Goal: Transaction & Acquisition: Purchase product/service

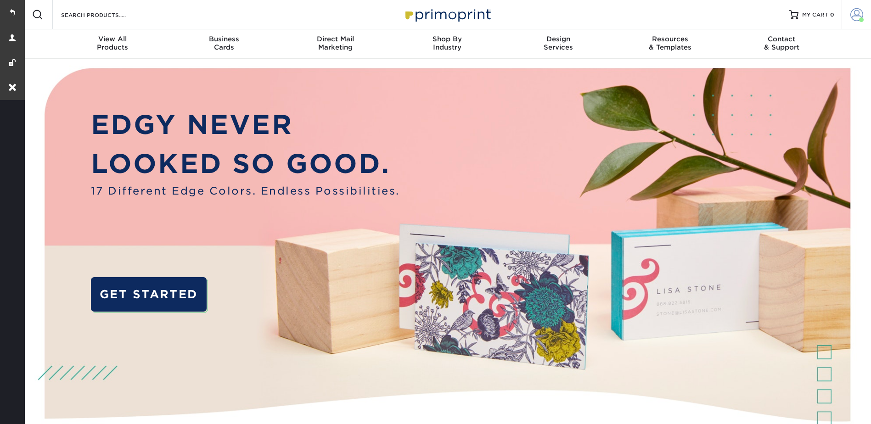
click at [856, 12] on span at bounding box center [856, 14] width 13 height 13
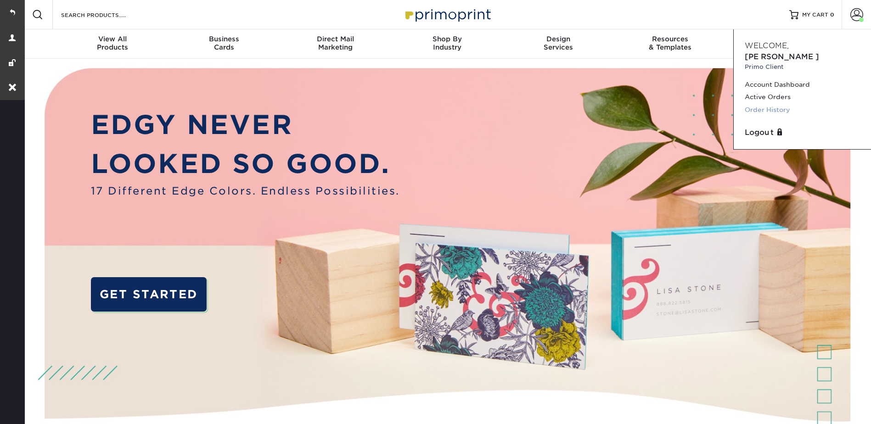
click at [757, 104] on link "Order History" at bounding box center [802, 110] width 115 height 12
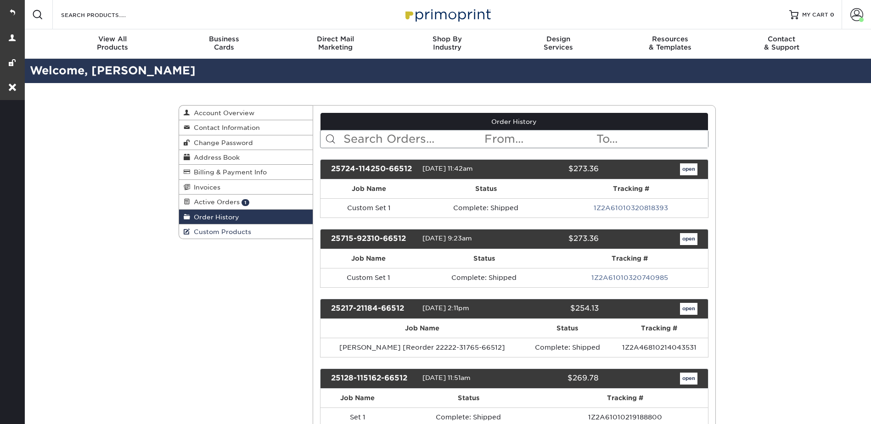
click at [216, 231] on span "Custom Products" at bounding box center [220, 231] width 61 height 7
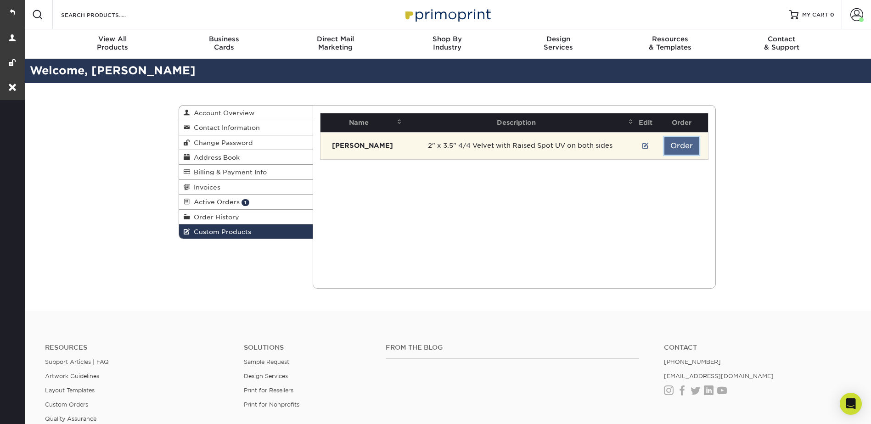
click at [683, 143] on button "Order" at bounding box center [681, 145] width 34 height 17
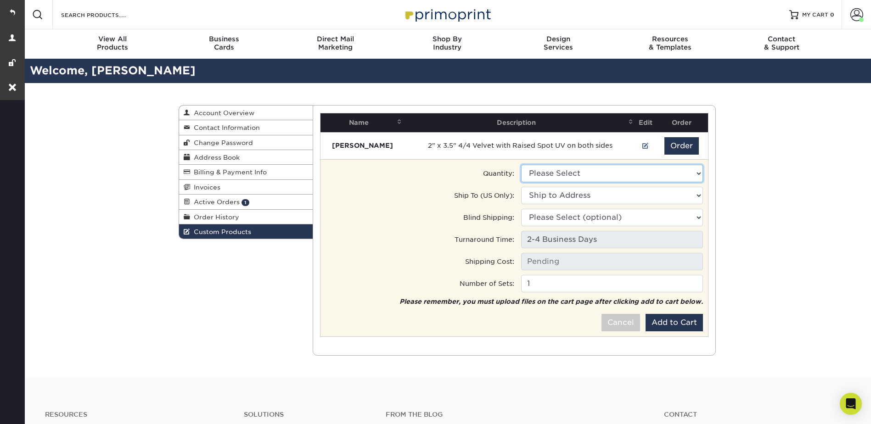
click at [567, 172] on select "Please Select 500 - $246.50 250 - $183.00" at bounding box center [612, 173] width 182 height 17
select select "0"
click at [521, 165] on select "Please Select 500 - $246.50 250 - $183.00" at bounding box center [612, 173] width 182 height 17
type input "Ground: $9.60"
drag, startPoint x: 576, startPoint y: 192, endPoint x: 571, endPoint y: 205, distance: 13.4
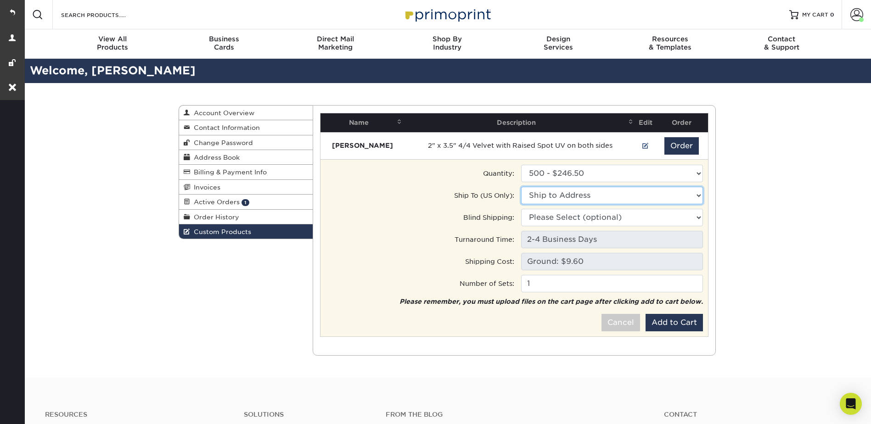
click at [576, 192] on select "Ship to Address 1962 Nw 82nd Ave, Doral, FL" at bounding box center [612, 195] width 182 height 17
select select "275057"
click at [521, 187] on select "Ship to Address BBX buena • 1962 Nw 82nd Ave, Doral, FL" at bounding box center [612, 195] width 182 height 17
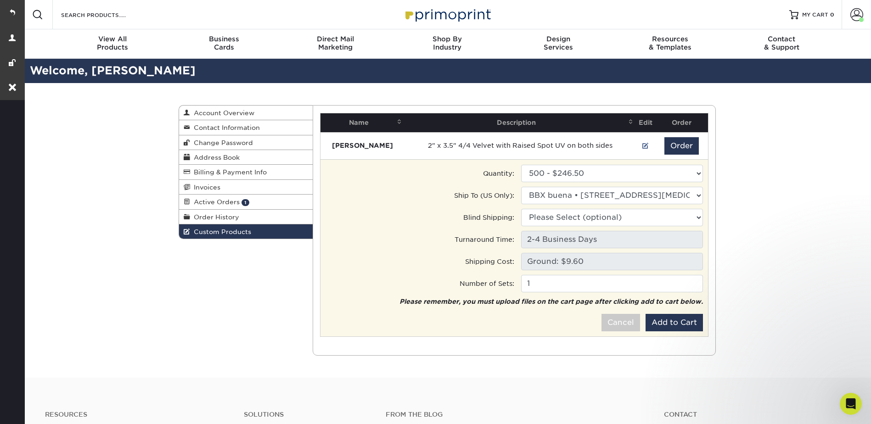
drag, startPoint x: 670, startPoint y: 304, endPoint x: 682, endPoint y: 322, distance: 20.9
click at [670, 305] on em "Please remember, you must upload files on the cart page after clicking add to c…" at bounding box center [552, 301] width 304 height 7
click at [682, 322] on button "Add to Cart" at bounding box center [674, 322] width 57 height 17
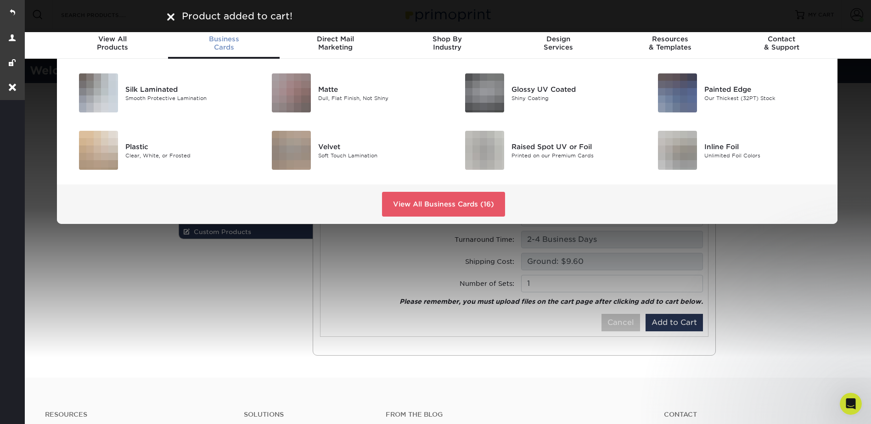
click at [220, 40] on span "Business" at bounding box center [224, 39] width 112 height 8
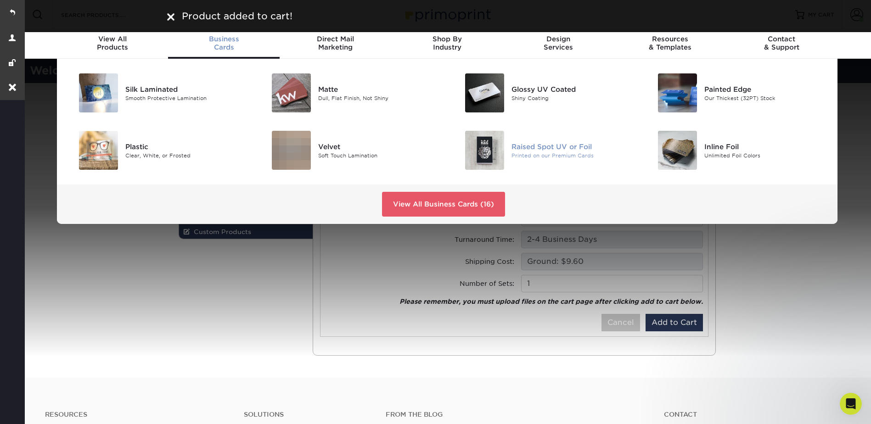
click at [547, 146] on div "Raised Spot UV or Foil" at bounding box center [573, 146] width 122 height 10
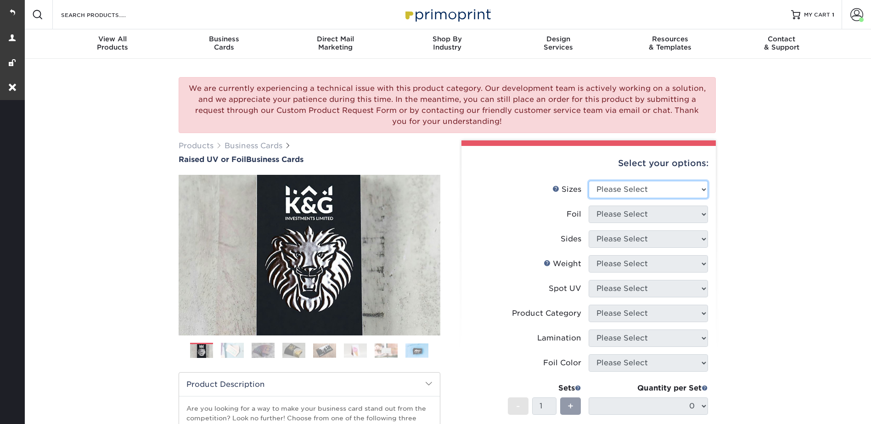
click at [614, 182] on select "Please Select 2" x 3.5" - Standard" at bounding box center [648, 189] width 119 height 17
select select "2.00x3.50"
click at [589, 181] on select "Please Select 2" x 3.5" - Standard" at bounding box center [648, 189] width 119 height 17
click at [613, 212] on select "Please Select No Yes" at bounding box center [648, 214] width 119 height 17
select select "0"
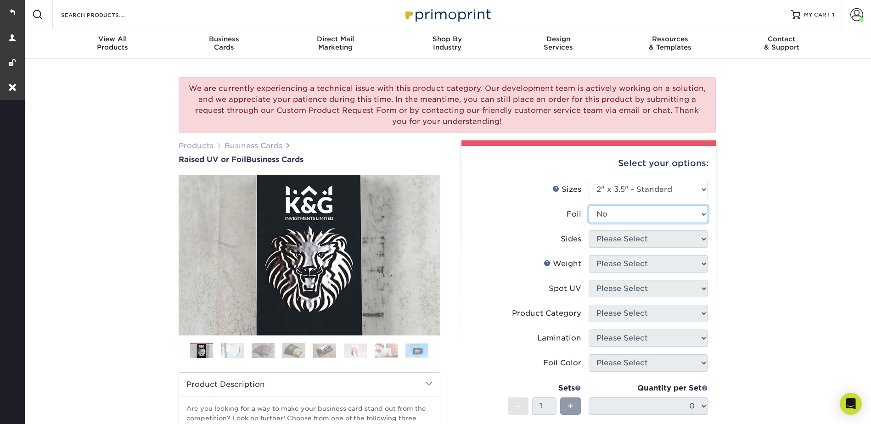
click at [589, 206] on select "Please Select No Yes" at bounding box center [648, 214] width 119 height 17
click at [600, 239] on select "Please Select Print Both Sides Print Front Only" at bounding box center [648, 239] width 119 height 17
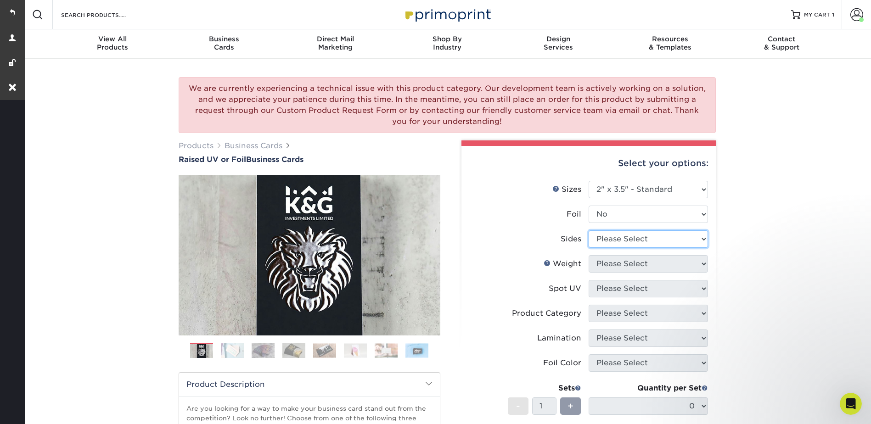
click at [602, 234] on select "Please Select Print Both Sides Print Front Only" at bounding box center [648, 239] width 119 height 17
click at [602, 239] on select "Please Select Print Both Sides Print Front Only" at bounding box center [648, 239] width 119 height 17
select select "13abbda7-1d64-4f25-8bb2-c179b224825d"
click at [589, 231] on select "Please Select Print Both Sides Print Front Only" at bounding box center [648, 239] width 119 height 17
drag, startPoint x: 609, startPoint y: 262, endPoint x: 610, endPoint y: 267, distance: 4.6
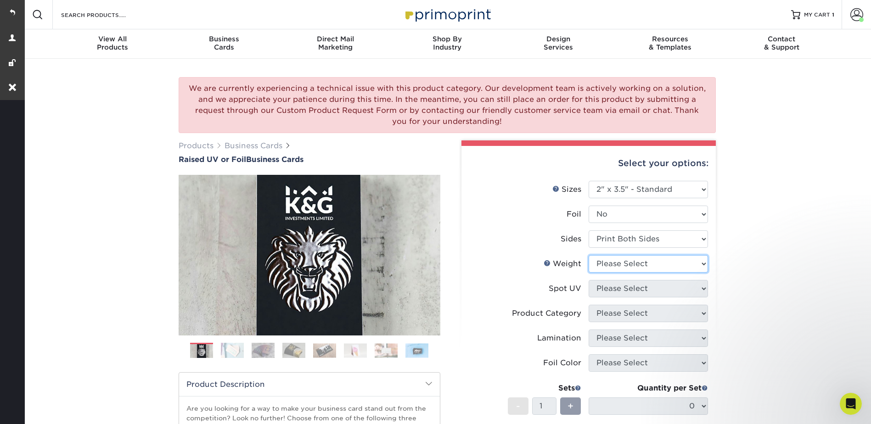
click at [609, 262] on select "Please Select 16PT" at bounding box center [648, 263] width 119 height 17
select select "16PT"
click at [589, 255] on select "Please Select 16PT" at bounding box center [648, 263] width 119 height 17
click at [606, 286] on select "Please Select No Spot UV Front Only" at bounding box center [648, 288] width 119 height 17
select select "1"
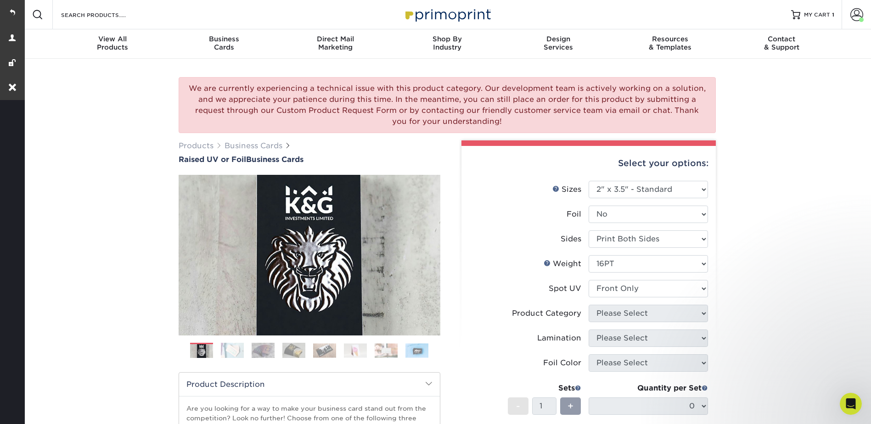
click at [589, 280] on select "Please Select No Spot UV Front Only" at bounding box center [648, 288] width 119 height 17
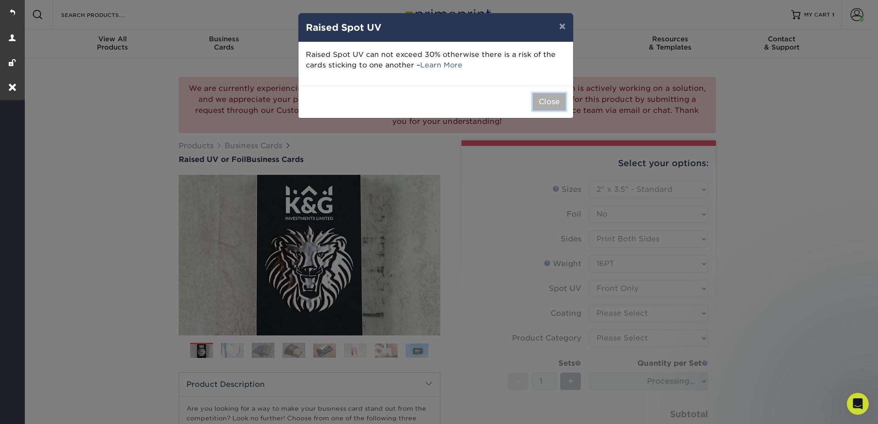
click at [546, 100] on button "Close" at bounding box center [549, 101] width 33 height 17
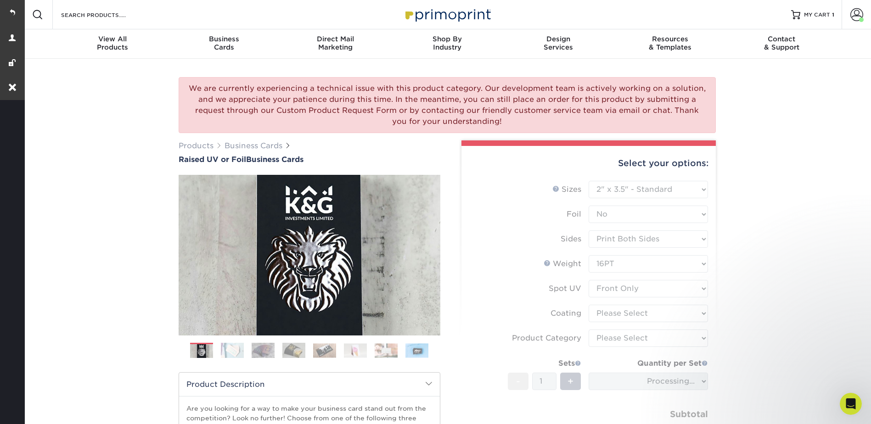
click at [613, 314] on form "Sizes Help Sizes Please Select 2" x 3.5" - Standard Foil Please Select" at bounding box center [589, 321] width 240 height 281
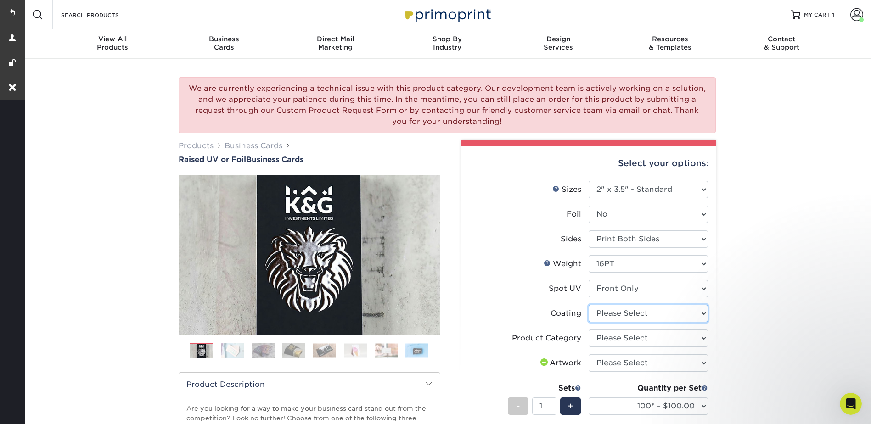
drag, startPoint x: 611, startPoint y: 313, endPoint x: 614, endPoint y: 317, distance: 5.4
click at [611, 313] on select at bounding box center [648, 313] width 119 height 17
select select "3e7618de-abca-4bda-9f97-8b9129e913d8"
click at [589, 305] on select at bounding box center [648, 313] width 119 height 17
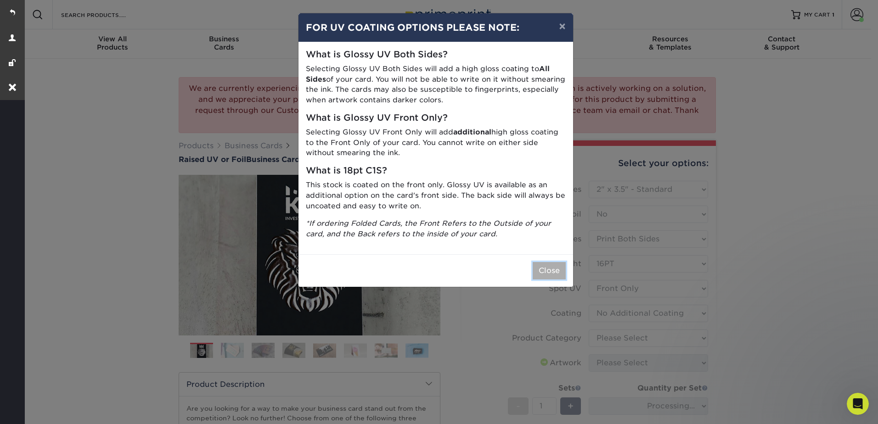
click at [560, 270] on button "Close" at bounding box center [549, 270] width 33 height 17
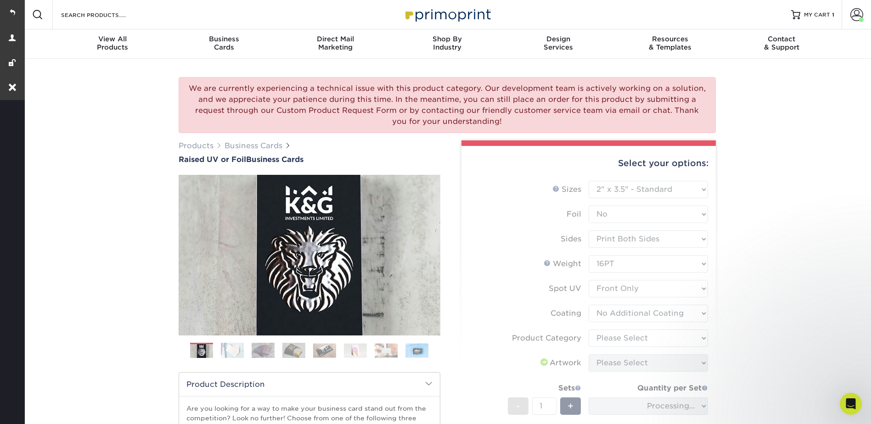
click at [610, 334] on form "Sizes Help Sizes Please Select 2" x 3.5" - Standard Foil Please Select" at bounding box center [589, 338] width 240 height 314
click at [609, 338] on form "Sizes Help Sizes Please Select 2" x 3.5" - Standard Foil Please Select" at bounding box center [589, 338] width 240 height 314
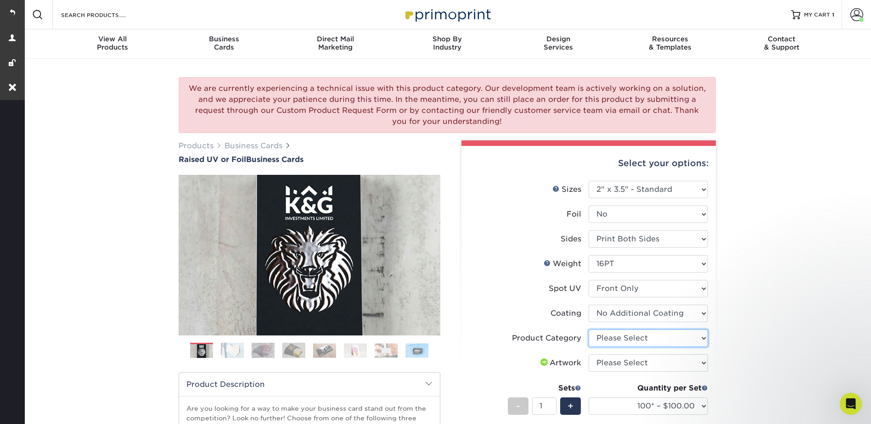
drag, startPoint x: 608, startPoint y: 337, endPoint x: 613, endPoint y: 343, distance: 7.8
click at [608, 337] on select "Please Select Business Cards" at bounding box center [648, 338] width 119 height 17
select select "3b5148f1-0588-4f88-a218-97bcfdce65c1"
click at [589, 330] on select "Please Select Business Cards" at bounding box center [648, 338] width 119 height 17
click at [605, 362] on select "Please Select I will upload files I need a design - $100" at bounding box center [648, 363] width 119 height 17
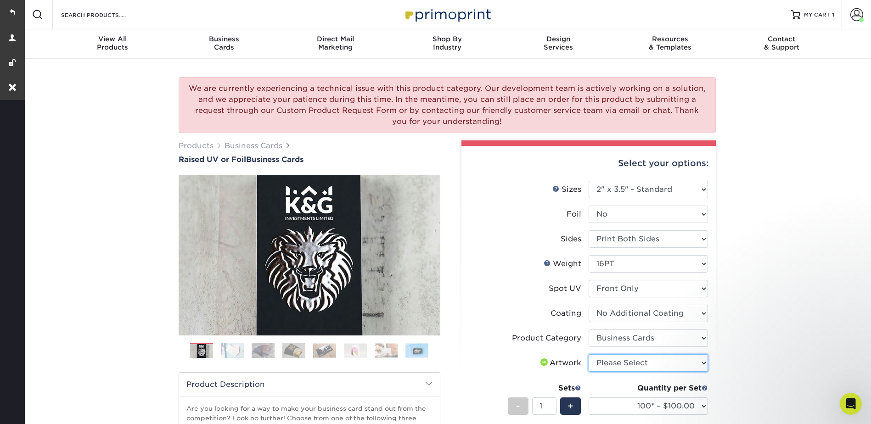
select select "upload"
click at [589, 355] on select "Please Select I will upload files I need a design - $100" at bounding box center [648, 363] width 119 height 17
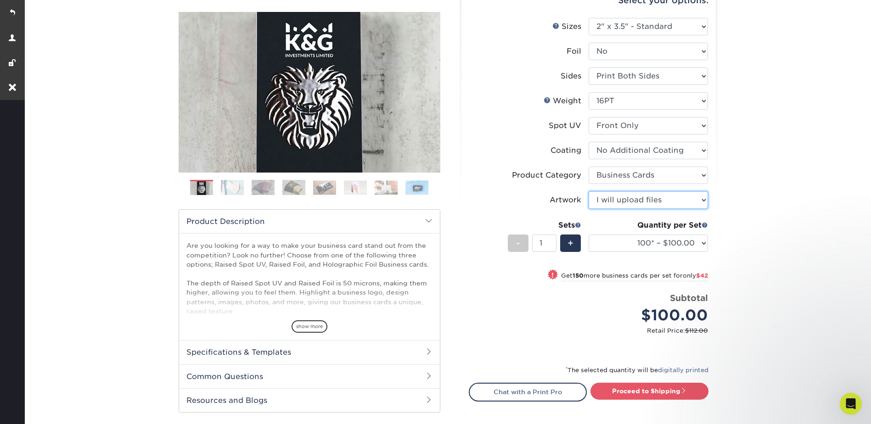
scroll to position [367, 0]
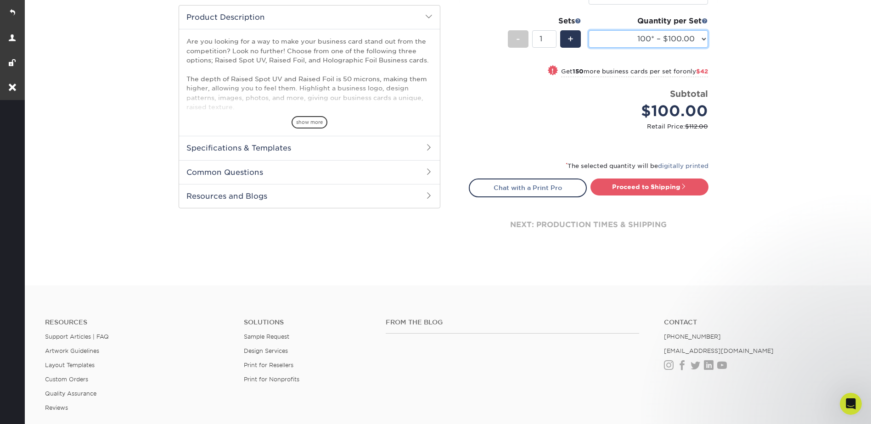
drag, startPoint x: 633, startPoint y: 39, endPoint x: 636, endPoint y: 48, distance: 9.0
click at [633, 39] on select "100* – $100.00 250* – $142.00 500* – $192.00" at bounding box center [648, 38] width 119 height 17
select select "500* – $192.00"
click at [589, 30] on select "100* – $100.00 250* – $142.00 500* – $192.00" at bounding box center [648, 38] width 119 height 17
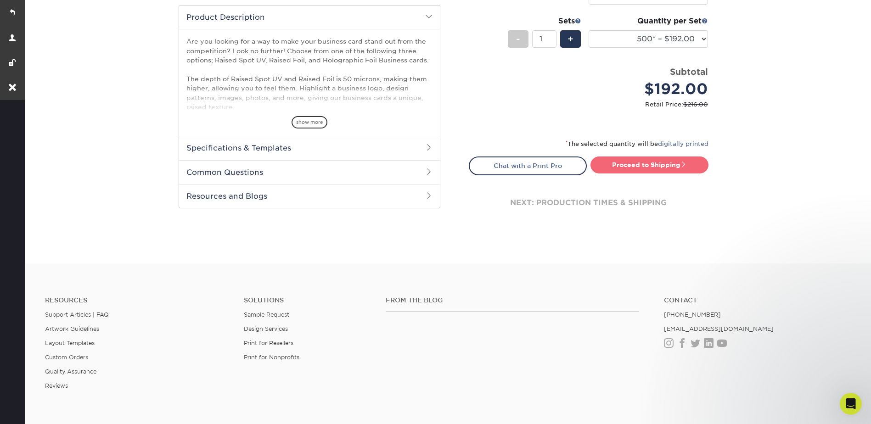
click at [644, 167] on link "Proceed to Shipping" at bounding box center [650, 165] width 118 height 17
type input "Set 1"
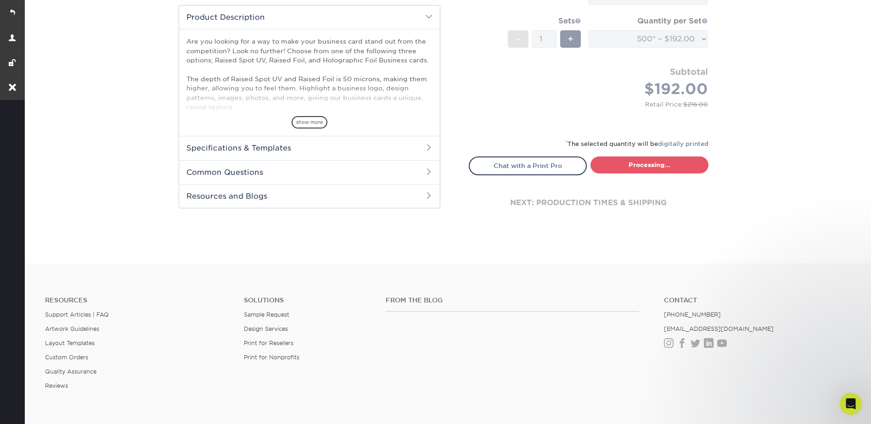
select select "028e9ad4-f42b-42cd-b8a3-fa699623ed4c"
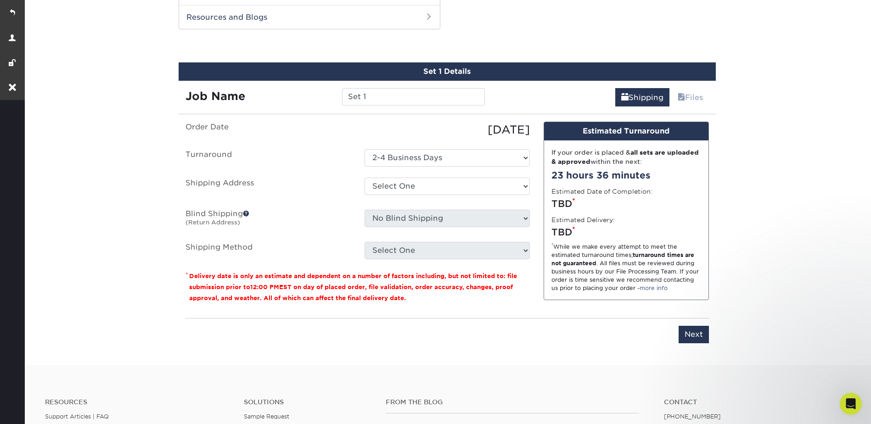
scroll to position [549, 0]
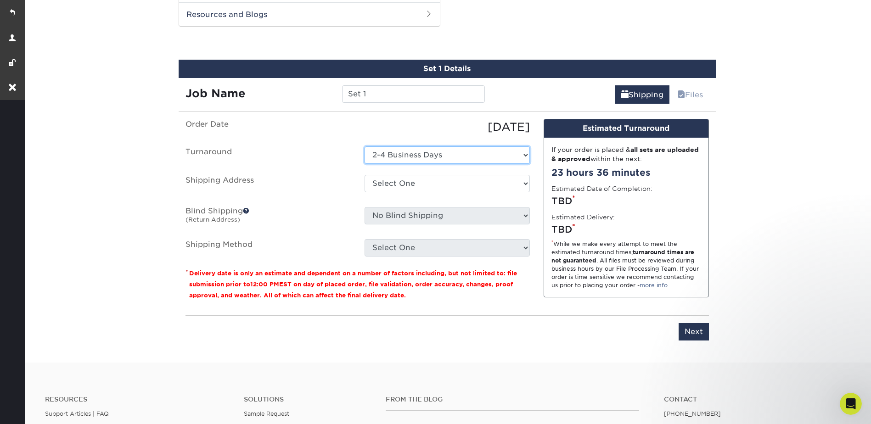
drag, startPoint x: 405, startPoint y: 148, endPoint x: 404, endPoint y: 158, distance: 10.1
click at [404, 149] on select "Select One 2-4 Business Days" at bounding box center [447, 154] width 165 height 17
drag, startPoint x: 402, startPoint y: 158, endPoint x: 399, endPoint y: 134, distance: 23.6
click at [402, 158] on select "Select One 2-4 Business Days" at bounding box center [447, 154] width 165 height 17
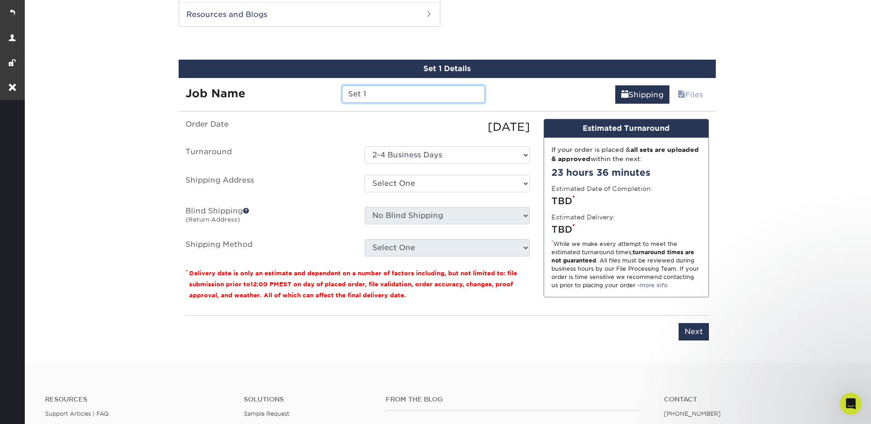
drag, startPoint x: 371, startPoint y: 90, endPoint x: 342, endPoint y: 89, distance: 28.9
click at [343, 92] on input "Set 1" at bounding box center [413, 93] width 143 height 17
type input "Spot UV - 1 side only card"
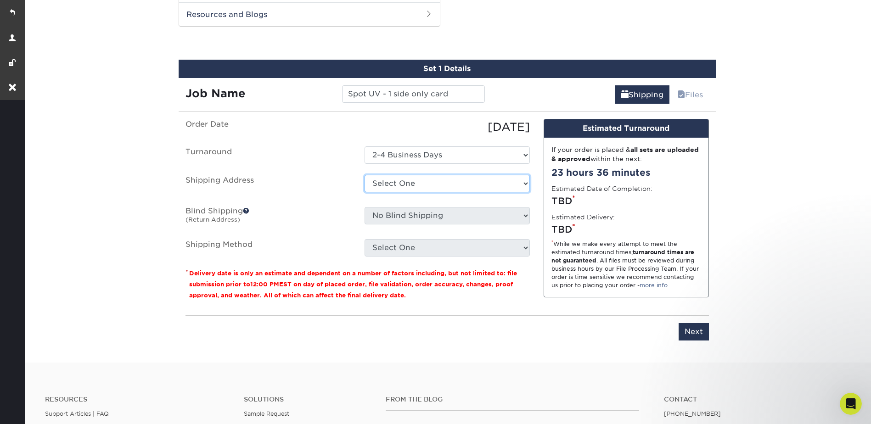
click at [387, 186] on select "Select One BBX buena + Add New Address" at bounding box center [447, 183] width 165 height 17
select select "275057"
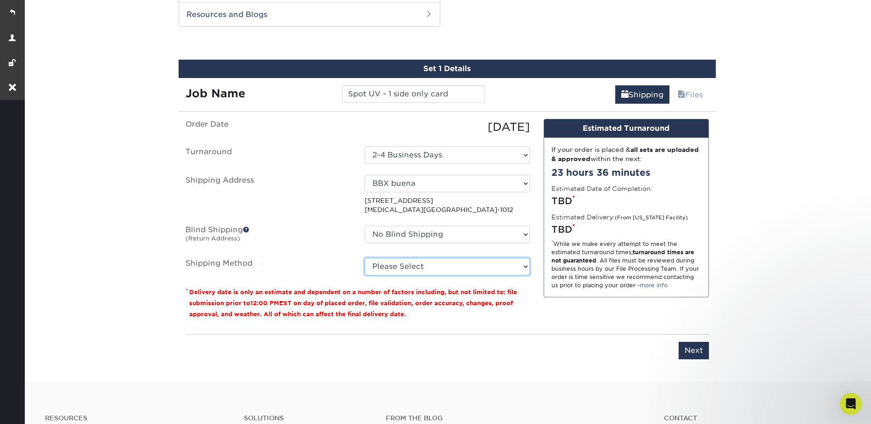
click at [396, 264] on select "Please Select Ground Shipping (+$8.96) 3 Day Shipping Service (+$15.51) 2 Day A…" at bounding box center [447, 266] width 165 height 17
select select "03"
click at [365, 258] on select "Please Select Ground Shipping (+$8.96) 3 Day Shipping Service (+$15.51) 2 Day A…" at bounding box center [447, 266] width 165 height 17
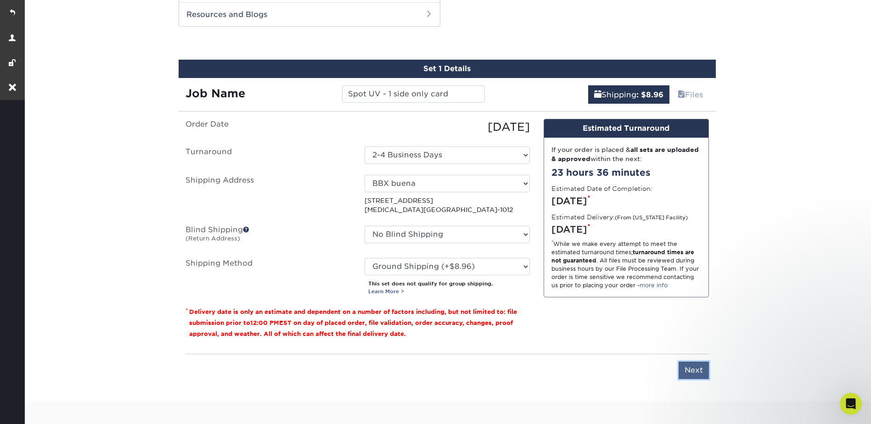
click at [695, 367] on input "Next" at bounding box center [694, 370] width 30 height 17
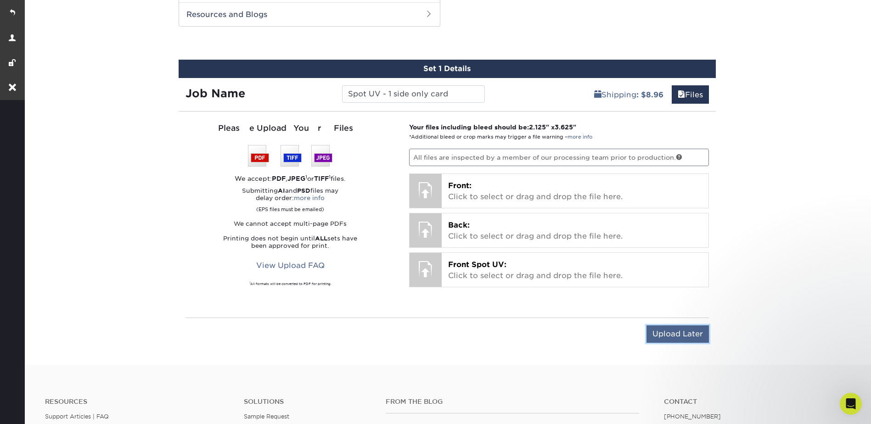
click at [668, 336] on input "Upload Later" at bounding box center [678, 334] width 62 height 17
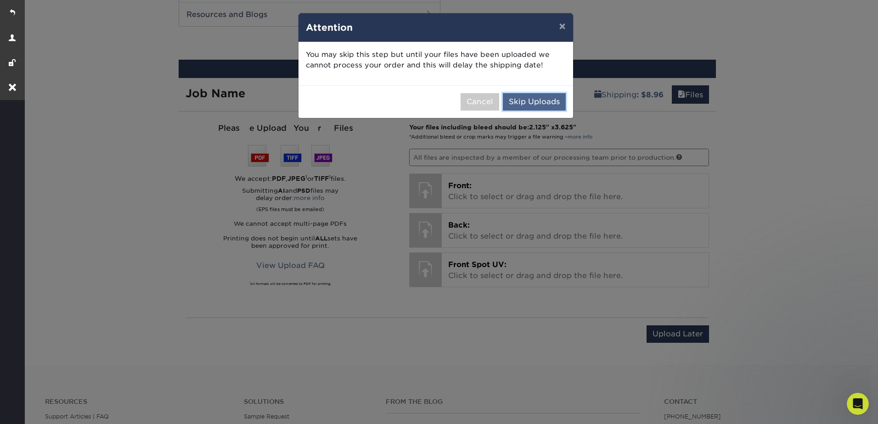
click at [537, 109] on button "Skip Uploads" at bounding box center [534, 101] width 63 height 17
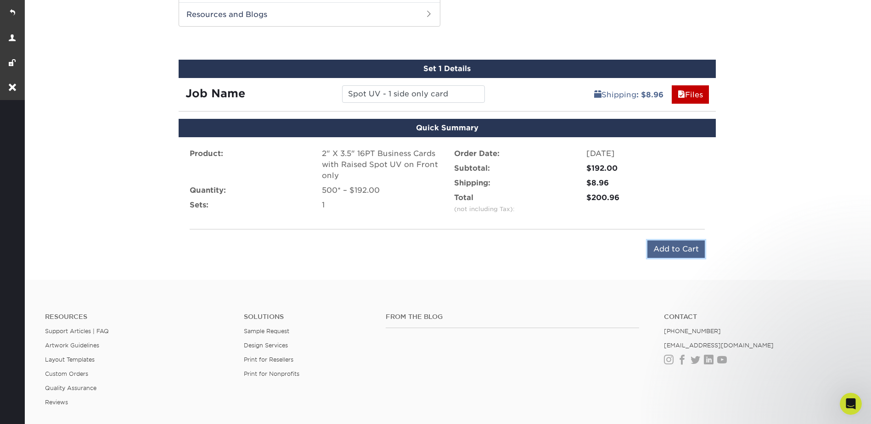
click at [691, 253] on input "Add to Cart" at bounding box center [675, 249] width 57 height 17
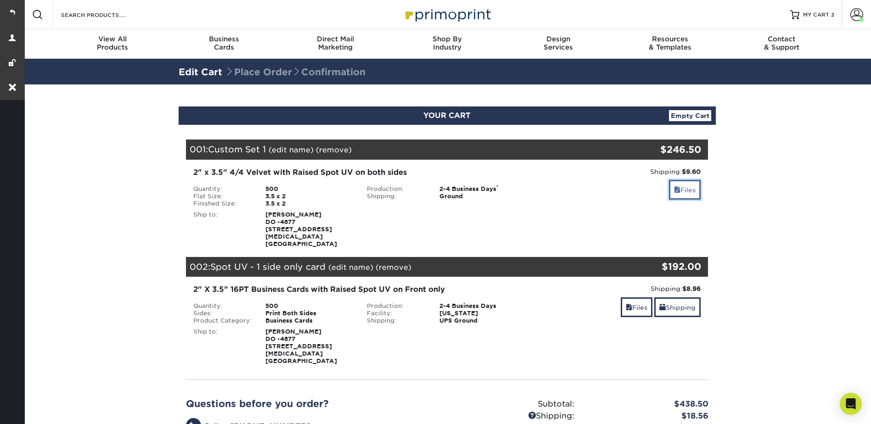
click at [682, 187] on link "Files" at bounding box center [685, 190] width 32 height 20
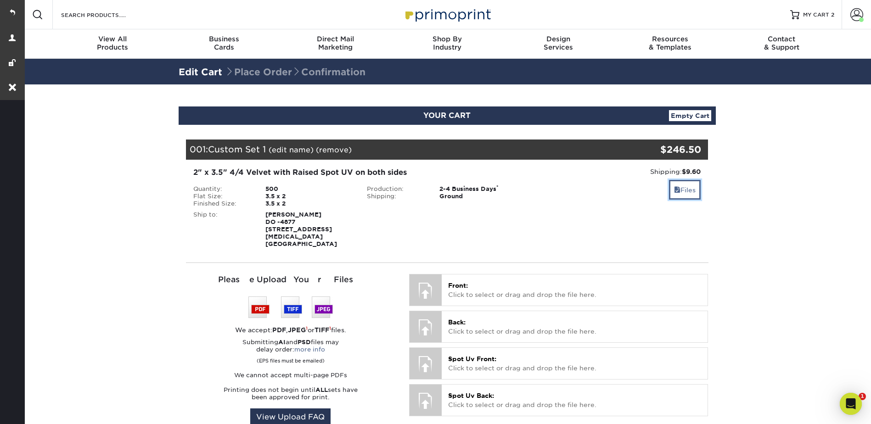
click at [686, 190] on link "Files" at bounding box center [685, 190] width 32 height 20
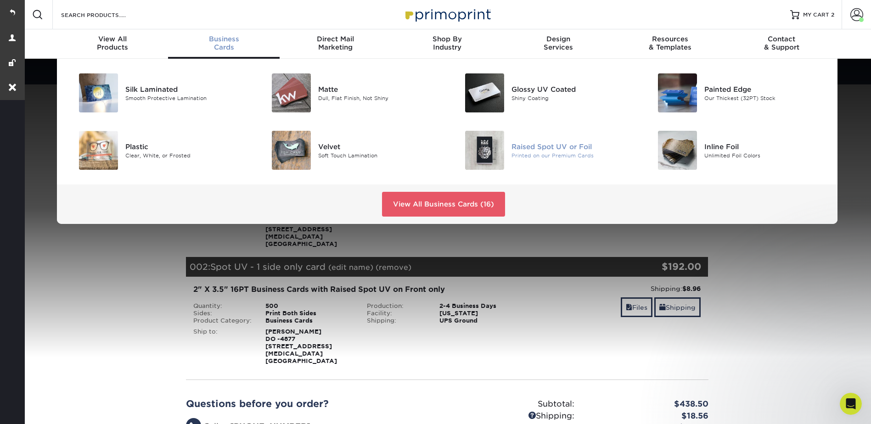
click at [536, 147] on div "Raised Spot UV or Foil" at bounding box center [573, 146] width 122 height 10
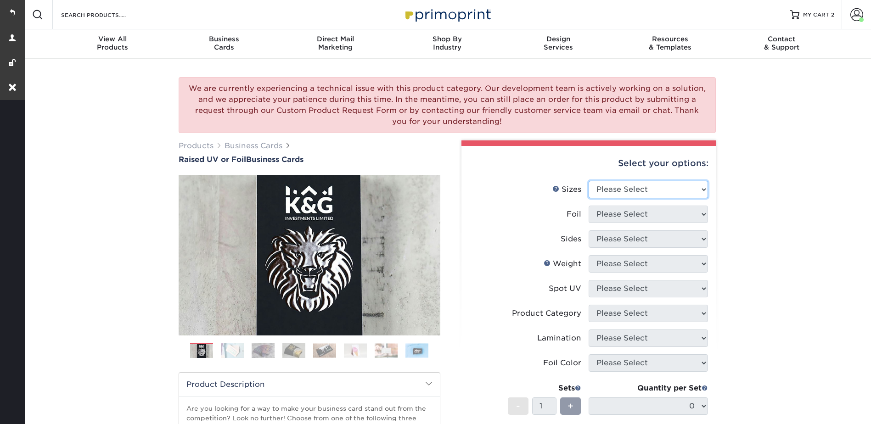
drag, startPoint x: 600, startPoint y: 184, endPoint x: 605, endPoint y: 197, distance: 13.8
click at [600, 184] on select "Please Select 2" x 3.5" - Standard" at bounding box center [648, 189] width 119 height 17
select select "2.00x3.50"
click at [589, 181] on select "Please Select 2" x 3.5" - Standard" at bounding box center [648, 189] width 119 height 17
drag, startPoint x: 607, startPoint y: 214, endPoint x: 607, endPoint y: 224, distance: 10.1
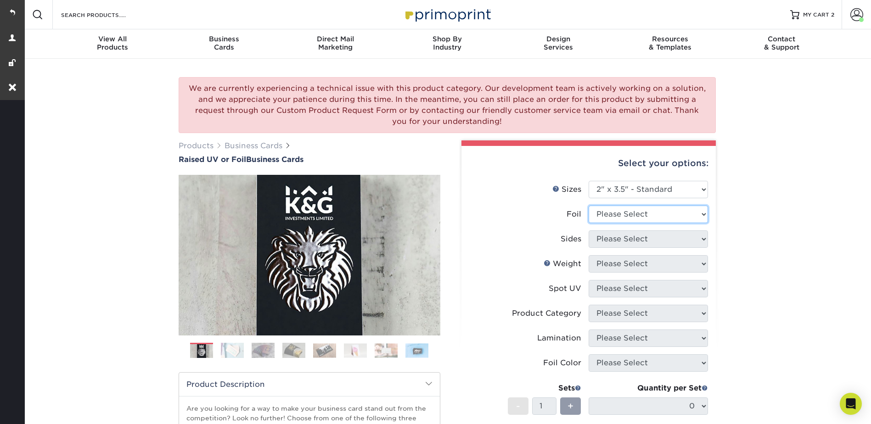
click at [607, 214] on select "Please Select No Yes" at bounding box center [648, 214] width 119 height 17
select select "1"
click at [589, 206] on select "Please Select No Yes" at bounding box center [648, 214] width 119 height 17
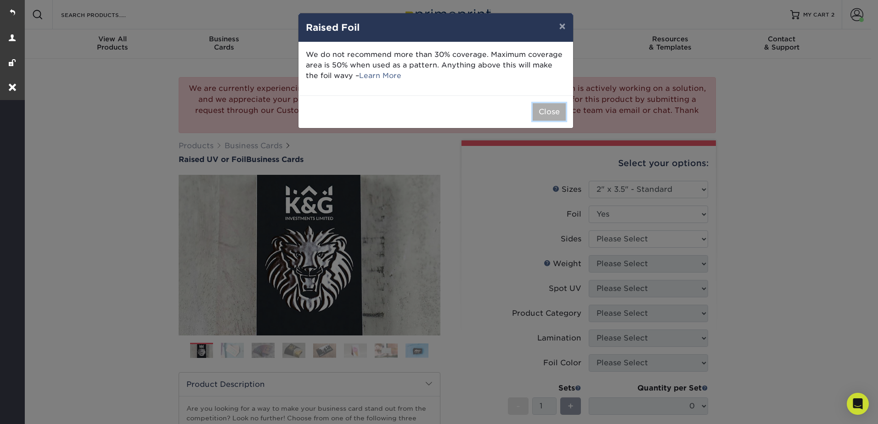
click at [552, 118] on button "Close" at bounding box center [549, 111] width 33 height 17
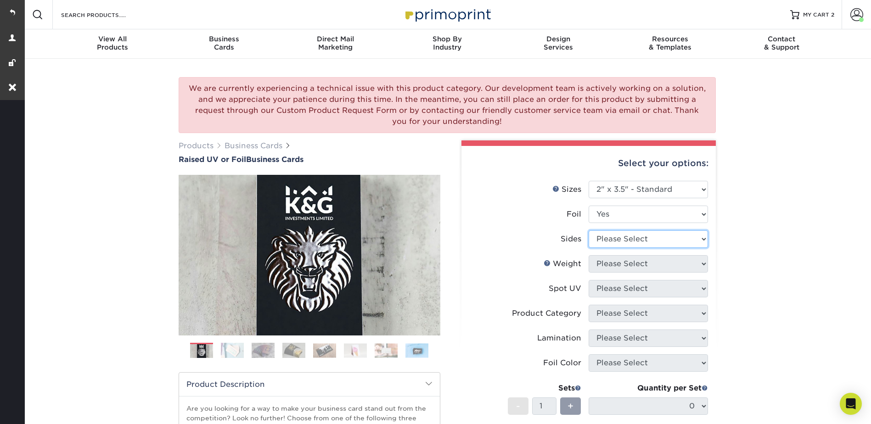
click at [607, 233] on select "Please Select Print Both Sides - Foil Both Sides Print Both Sides - Foil Front …" at bounding box center [648, 239] width 119 height 17
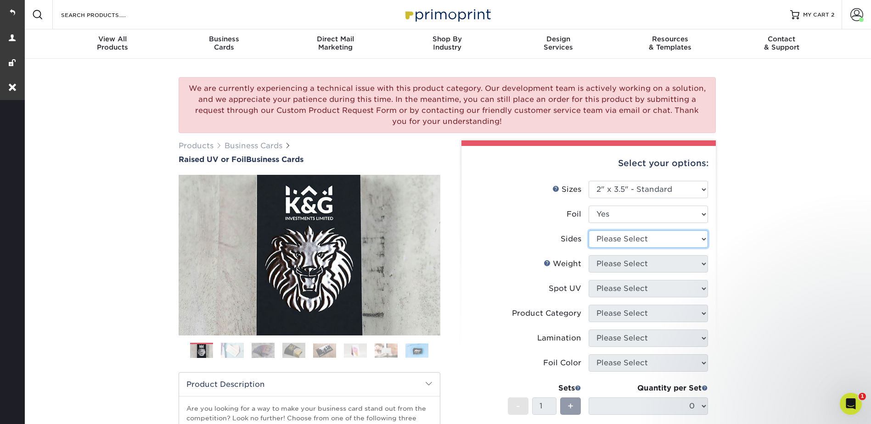
select select "34527644-b4fd-4ffb-9092-1318eefcd9d9"
click at [589, 231] on select "Please Select Print Both Sides - Foil Both Sides Print Both Sides - Foil Front …" at bounding box center [648, 239] width 119 height 17
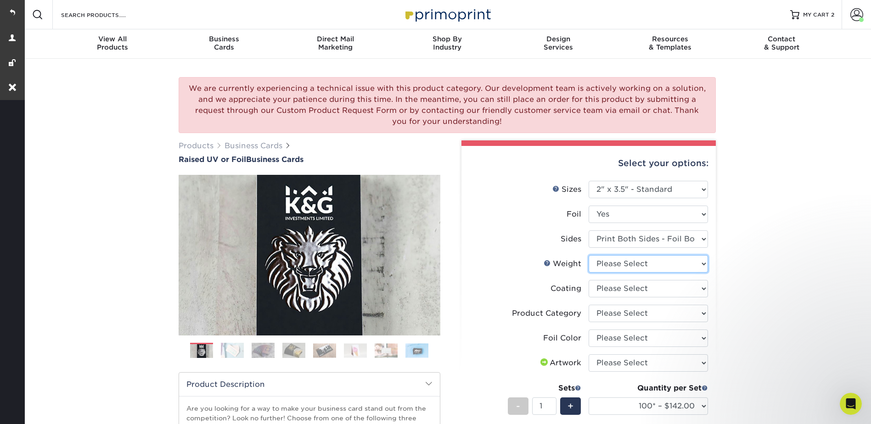
click at [604, 268] on select "Please Select 16PT" at bounding box center [648, 263] width 119 height 17
select select "16PT"
click at [589, 255] on select "Please Select 16PT" at bounding box center [648, 263] width 119 height 17
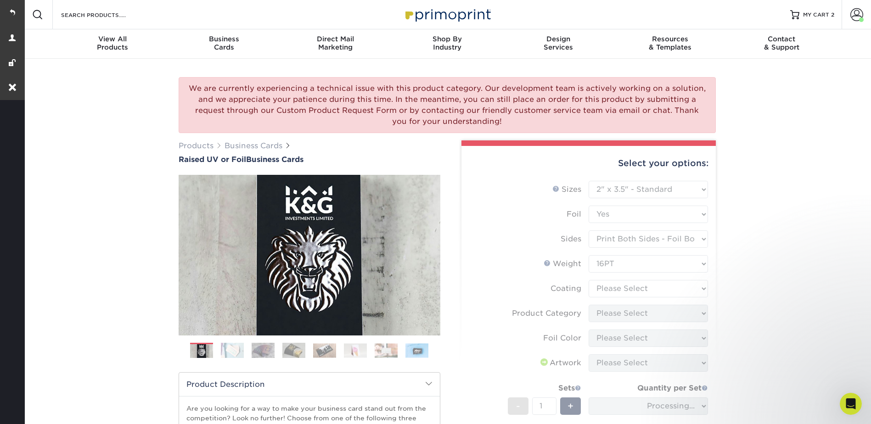
click at [599, 287] on form "Sizes Help Sizes Please Select 2" x 3.5" - Standard Foil Please Select" at bounding box center [589, 338] width 240 height 314
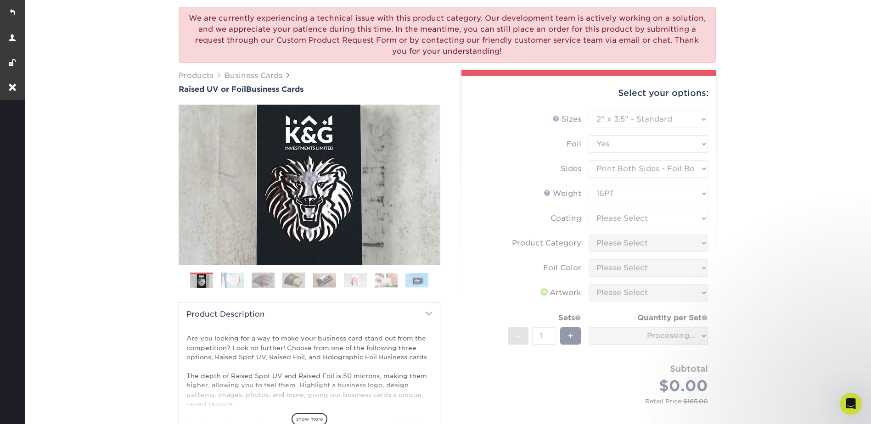
scroll to position [184, 0]
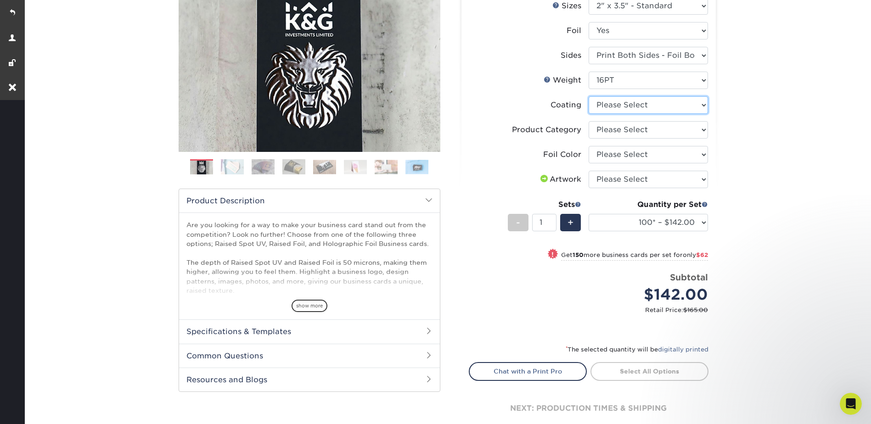
drag, startPoint x: 608, startPoint y: 103, endPoint x: 610, endPoint y: 111, distance: 7.6
click at [608, 103] on select at bounding box center [648, 104] width 119 height 17
select select "3e7618de-abca-4bda-9f97-8b9129e913d8"
click at [589, 96] on select at bounding box center [648, 104] width 119 height 17
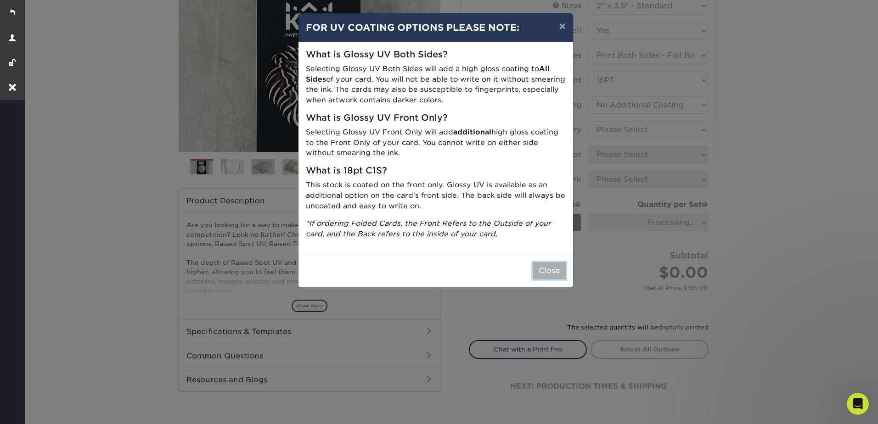
click at [553, 274] on button "Close" at bounding box center [549, 270] width 33 height 17
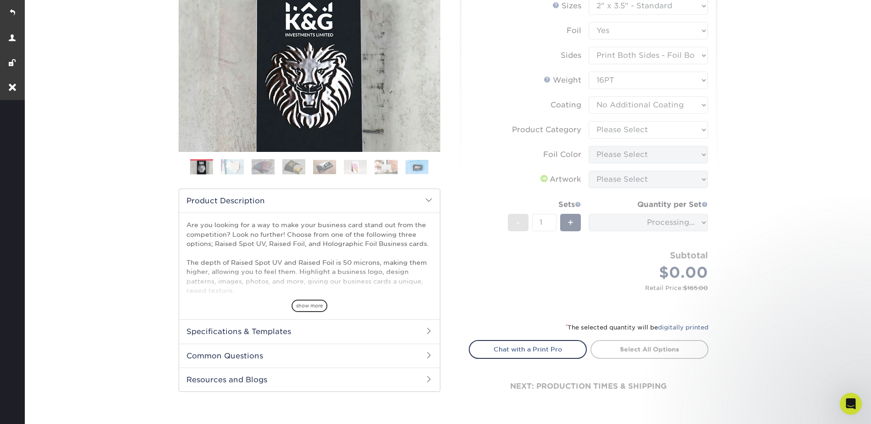
click at [607, 132] on form "Sizes Help Sizes Please Select 2" x 3.5" - Standard Foil Please Select" at bounding box center [589, 154] width 240 height 314
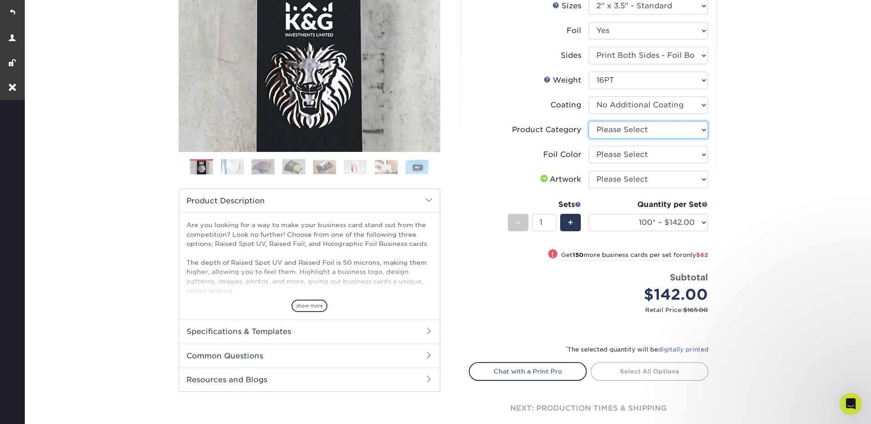
drag, startPoint x: 606, startPoint y: 130, endPoint x: 609, endPoint y: 136, distance: 7.0
click at [606, 130] on select "Please Select Business Cards" at bounding box center [648, 129] width 119 height 17
select select "3b5148f1-0588-4f88-a218-97bcfdce65c1"
click at [589, 121] on select "Please Select Business Cards" at bounding box center [648, 129] width 119 height 17
click at [606, 152] on select "Please Select Silver Foil Gold Foil Holographic Foil" at bounding box center [648, 154] width 119 height 17
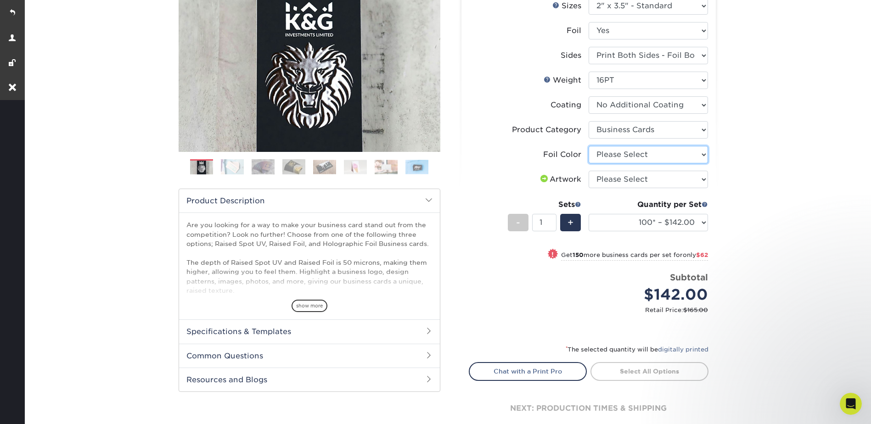
select select "acffa4a5-22f9-4585-ba3f-0adaa54b8c85"
click at [589, 146] on select "Please Select Silver Foil Gold Foil Holographic Foil" at bounding box center [648, 154] width 119 height 17
drag, startPoint x: 609, startPoint y: 180, endPoint x: 609, endPoint y: 189, distance: 8.3
click at [609, 180] on select "Please Select I will upload files I need a design - $100" at bounding box center [648, 179] width 119 height 17
select select "upload"
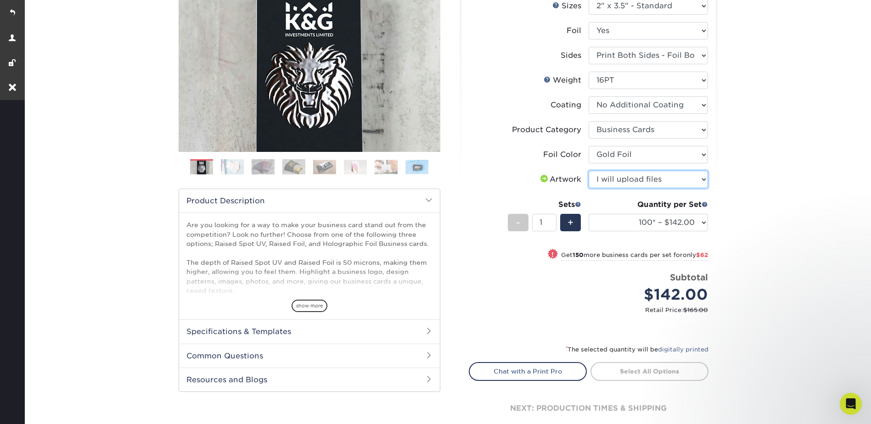
click at [589, 171] on select "Please Select I will upload files I need a design - $100" at bounding box center [648, 179] width 119 height 17
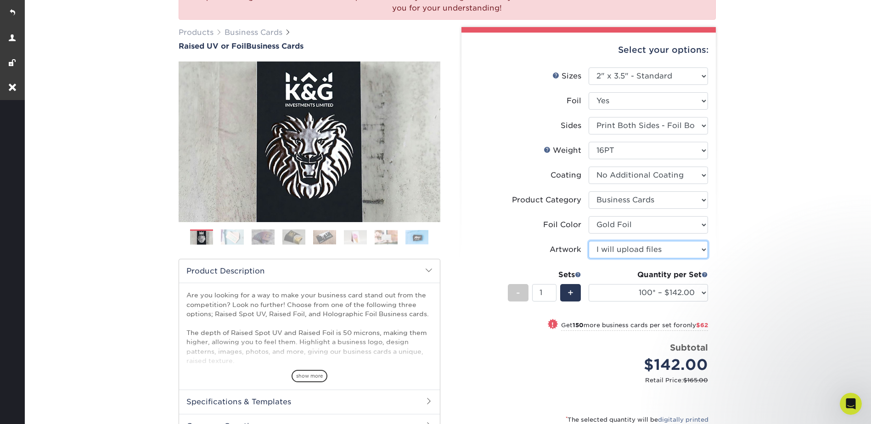
scroll to position [46, 0]
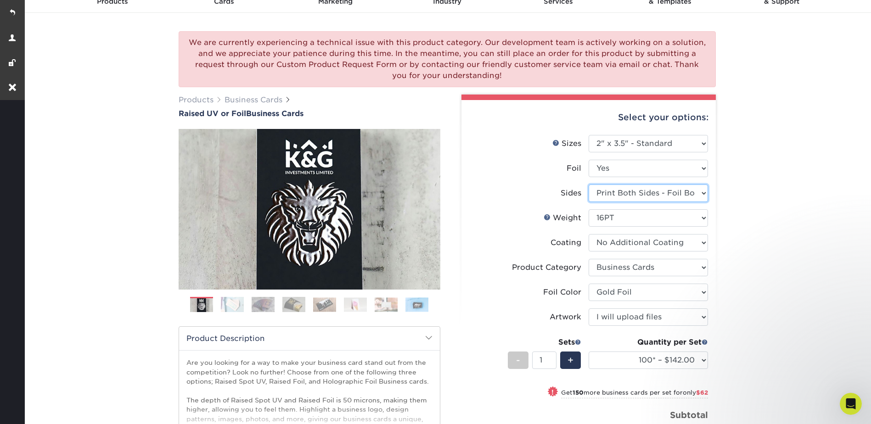
click at [621, 188] on select "Please Select Print Both Sides - Foil Both Sides Print Both Sides - Foil Front …" at bounding box center [648, 193] width 119 height 17
select select "e9e9dfb3-fba1-4d60-972c-fd9ca5904d33"
click at [589, 185] on select "Please Select Print Both Sides - Foil Both Sides Print Both Sides - Foil Front …" at bounding box center [648, 193] width 119 height 17
select select "-1"
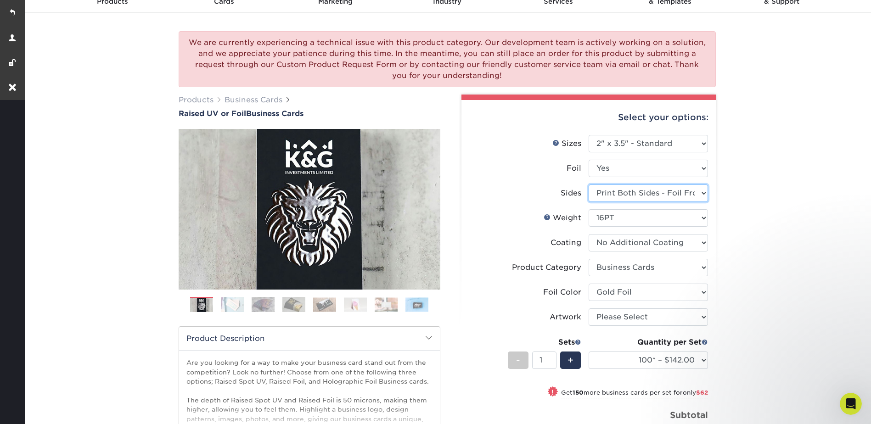
select select "-1"
click at [612, 216] on select "Please Select 16PT" at bounding box center [648, 217] width 119 height 17
select select "16PT"
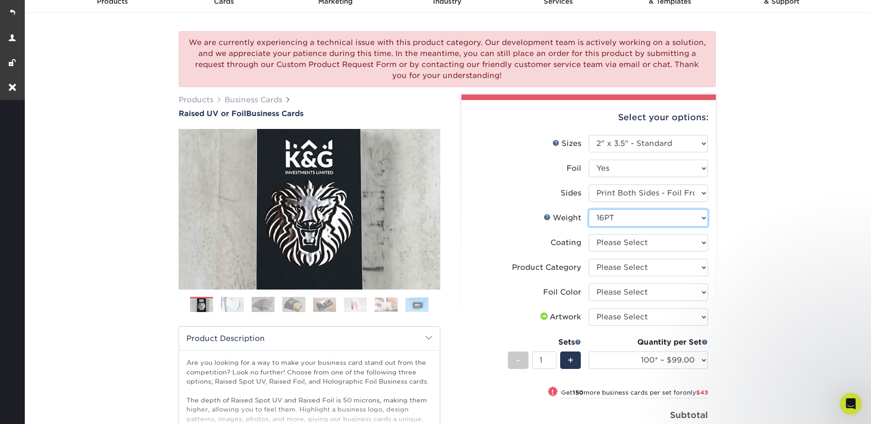
click at [589, 209] on select "Please Select 16PT" at bounding box center [648, 217] width 119 height 17
click at [624, 240] on select at bounding box center [648, 242] width 119 height 17
select select "3e7618de-abca-4bda-9f97-8b9129e913d8"
click at [589, 234] on select at bounding box center [648, 242] width 119 height 17
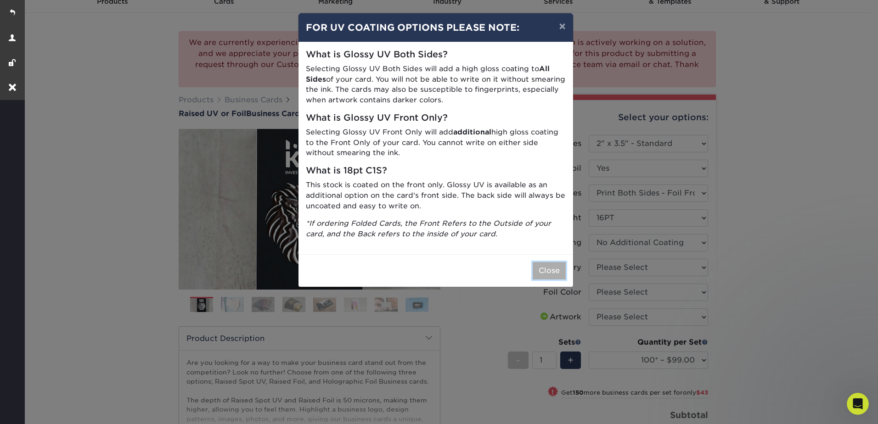
click at [546, 274] on button "Close" at bounding box center [549, 270] width 33 height 17
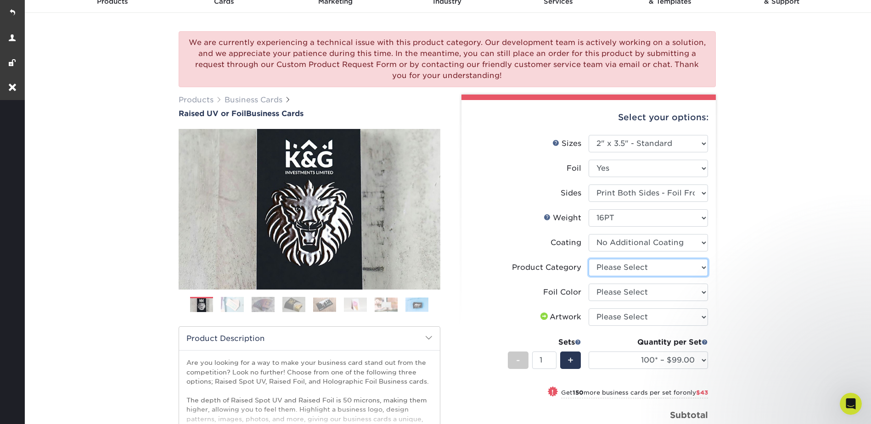
click at [610, 267] on select "Please Select Business Cards" at bounding box center [648, 267] width 119 height 17
select select "3b5148f1-0588-4f88-a218-97bcfdce65c1"
click at [589, 259] on select "Please Select Business Cards" at bounding box center [648, 267] width 119 height 17
drag, startPoint x: 609, startPoint y: 287, endPoint x: 609, endPoint y: 299, distance: 11.9
click at [609, 287] on select "Please Select Silver Foil Gold Foil Holographic Foil" at bounding box center [648, 292] width 119 height 17
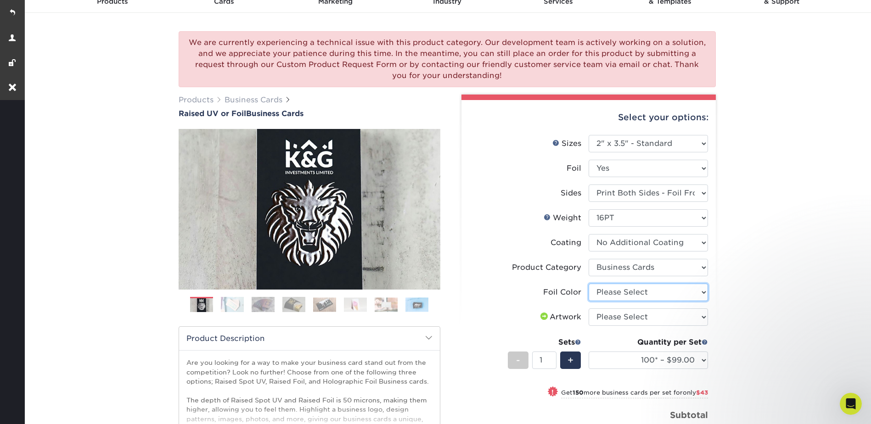
select select "acffa4a5-22f9-4585-ba3f-0adaa54b8c85"
click at [589, 284] on select "Please Select Silver Foil Gold Foil Holographic Foil" at bounding box center [648, 292] width 119 height 17
click at [607, 320] on select "Please Select I will upload files I need a design - $100" at bounding box center [648, 317] width 119 height 17
select select "upload"
click at [589, 309] on select "Please Select I will upload files I need a design - $100" at bounding box center [648, 317] width 119 height 17
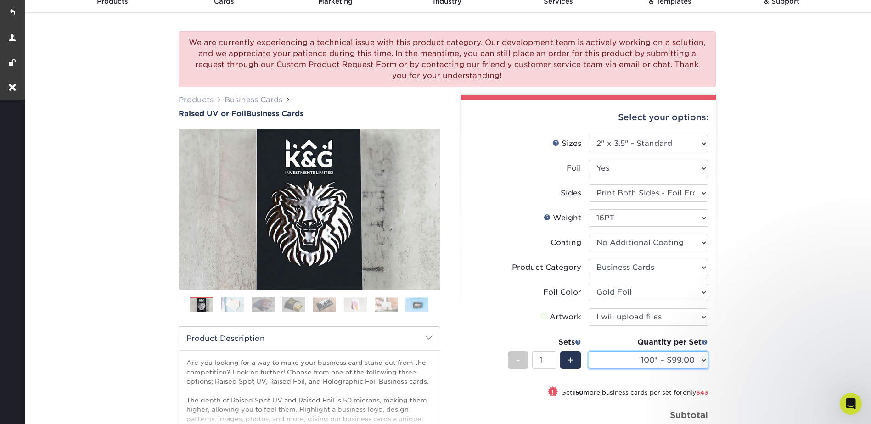
click at [619, 362] on select "100* – $99.00 250* – $142.00 500* – $191.00" at bounding box center [648, 360] width 119 height 17
drag, startPoint x: 618, startPoint y: 364, endPoint x: 666, endPoint y: 338, distance: 54.5
click at [618, 364] on select "100* – $99.00 250* – $142.00 500* – $191.00" at bounding box center [648, 360] width 119 height 17
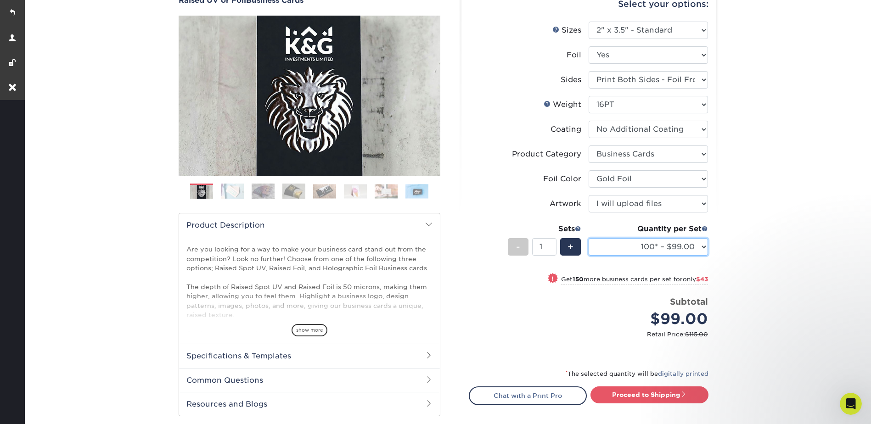
scroll to position [230, 0]
